Goal: Navigation & Orientation: Find specific page/section

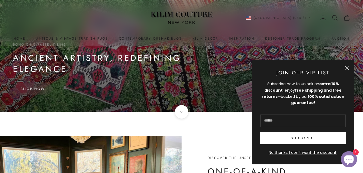
scroll to position [76, 0]
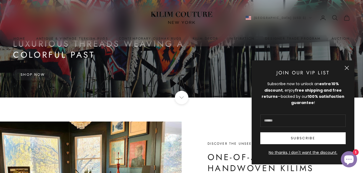
click at [345, 68] on button "Close" at bounding box center [346, 68] width 4 height 4
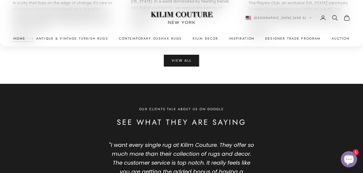
scroll to position [2399, 0]
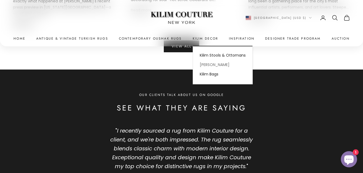
click at [212, 66] on link "[PERSON_NAME]" at bounding box center [222, 65] width 59 height 9
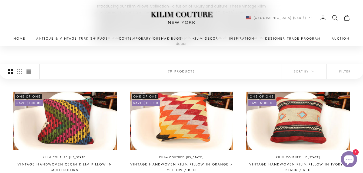
scroll to position [100, 0]
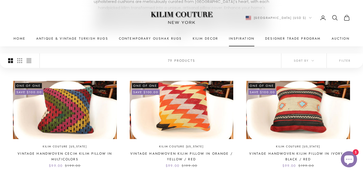
click at [241, 38] on link "Inspiration" at bounding box center [241, 38] width 25 height 5
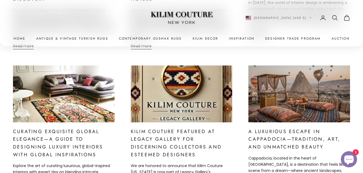
scroll to position [448, 0]
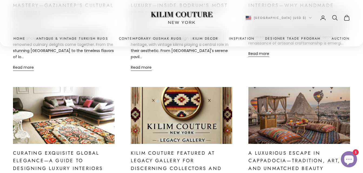
click at [361, 5] on x-header "Kilim Couture New York Navigation menu Home Antique & Vintage Turkish Rugs Cont…" at bounding box center [181, 23] width 363 height 46
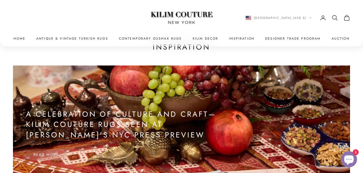
scroll to position [0, 0]
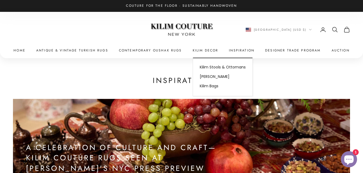
click at [200, 49] on summary "Kilim Decor" at bounding box center [206, 50] width 26 height 5
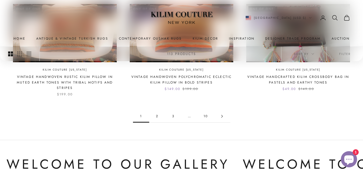
scroll to position [501, 0]
